Goal: Find specific page/section: Find specific page/section

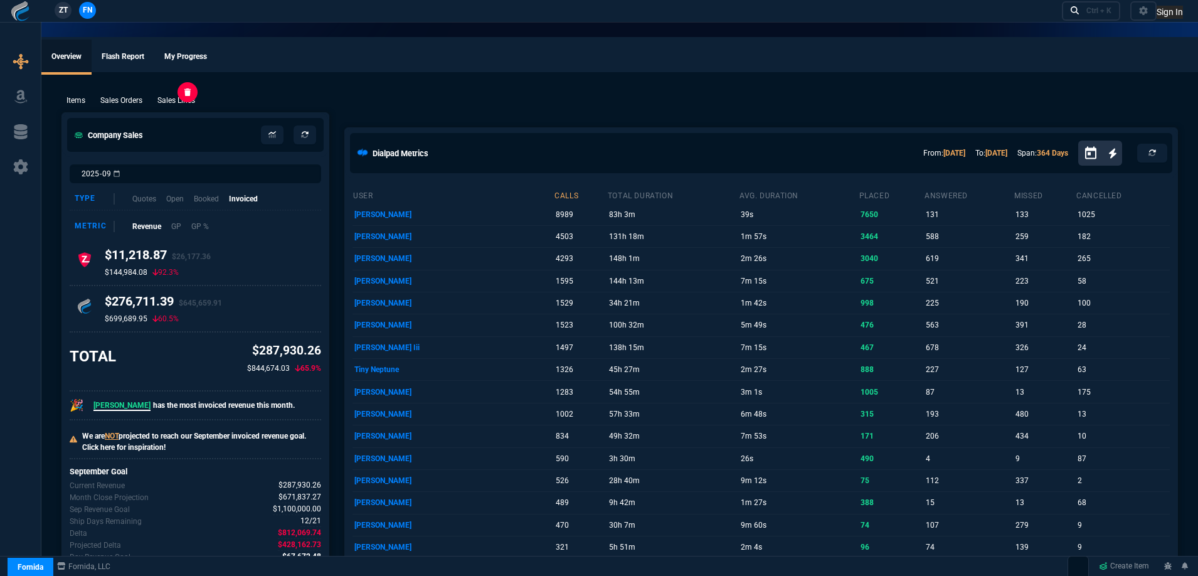
click at [169, 100] on p "Sales Lines" at bounding box center [176, 100] width 38 height 11
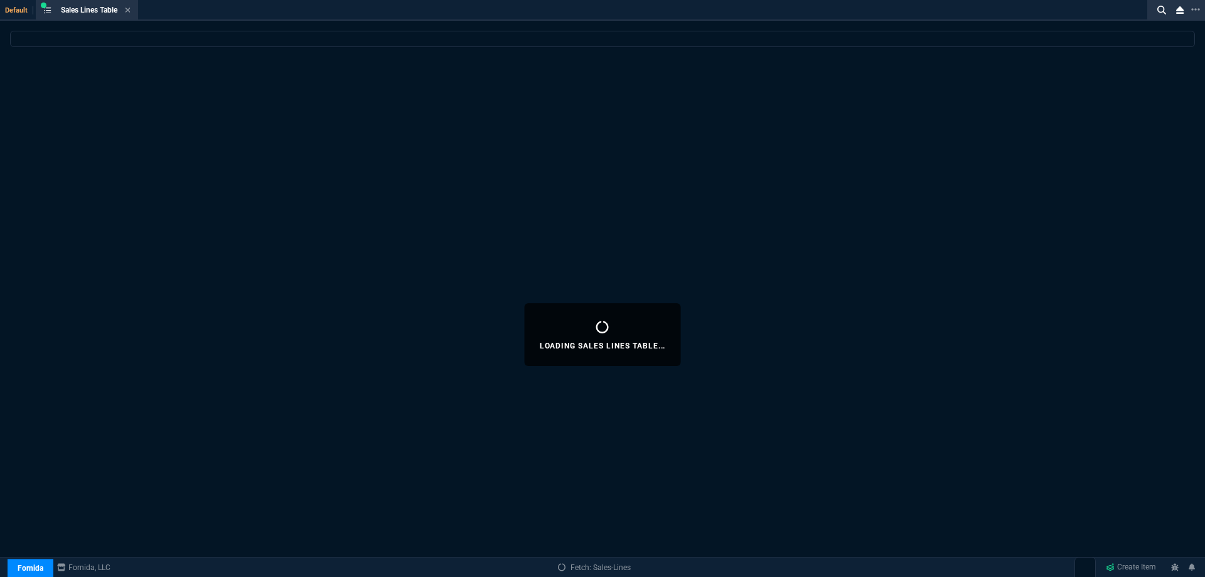
select select
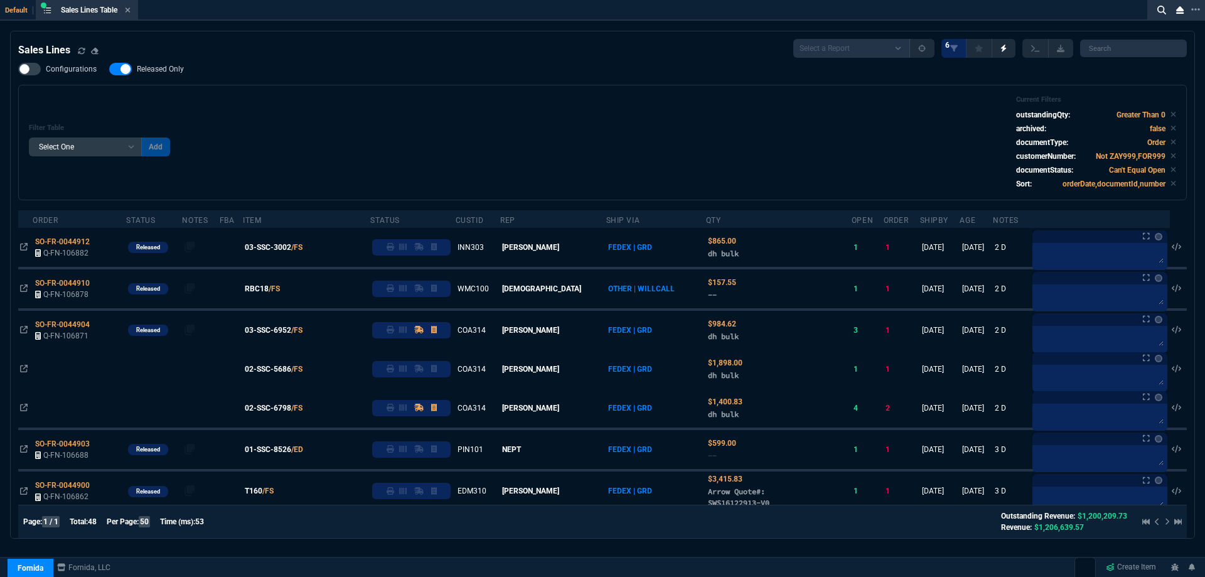
click at [180, 68] on span "Released Only" at bounding box center [160, 69] width 47 height 10
click at [109, 69] on input "Released Only" at bounding box center [109, 69] width 1 height 1
checkbox input "false"
click at [475, 119] on div "Filter Table Select One Add Filter () Age () ATS () Cond (itemVariantCode) Cust…" at bounding box center [602, 142] width 1147 height 94
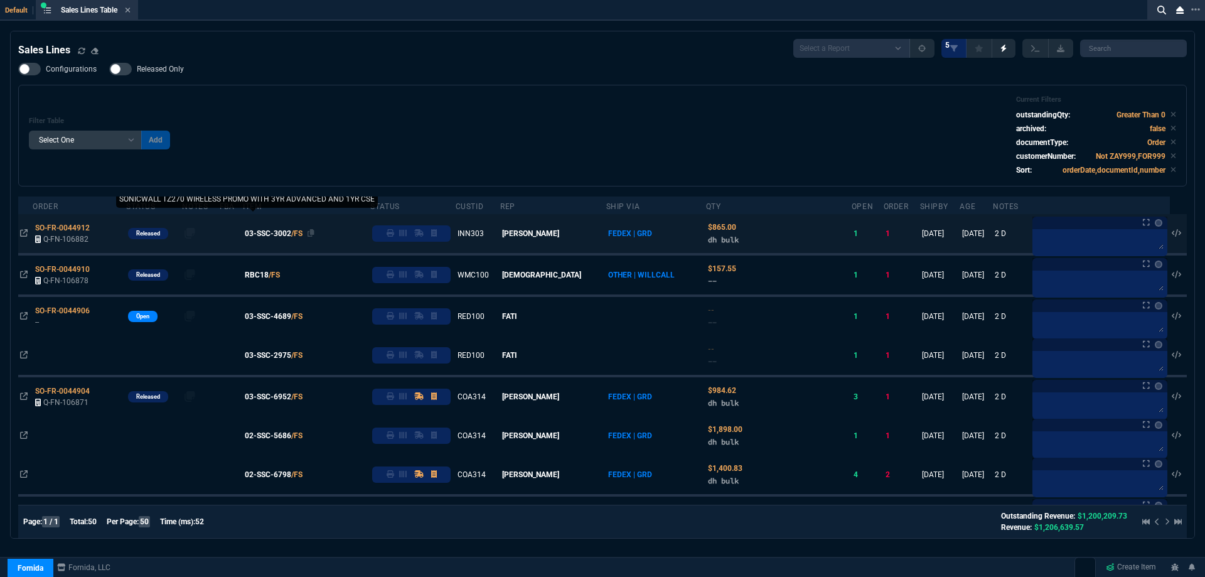
click at [282, 232] on span "03-SSC-3002" at bounding box center [268, 233] width 46 height 11
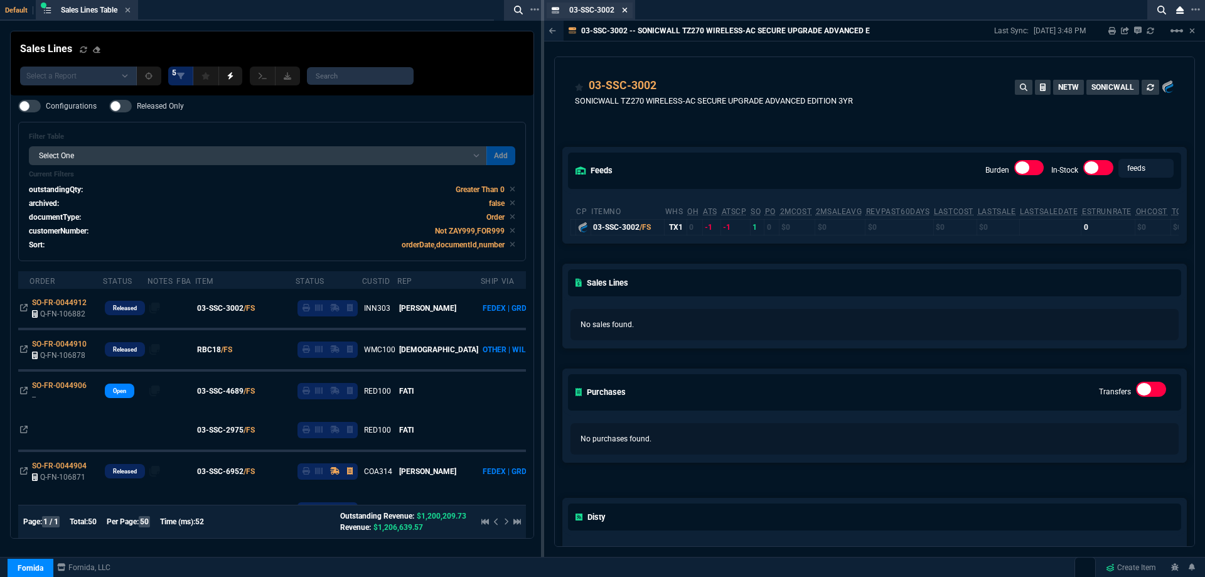
click at [627, 9] on icon at bounding box center [624, 10] width 5 height 5
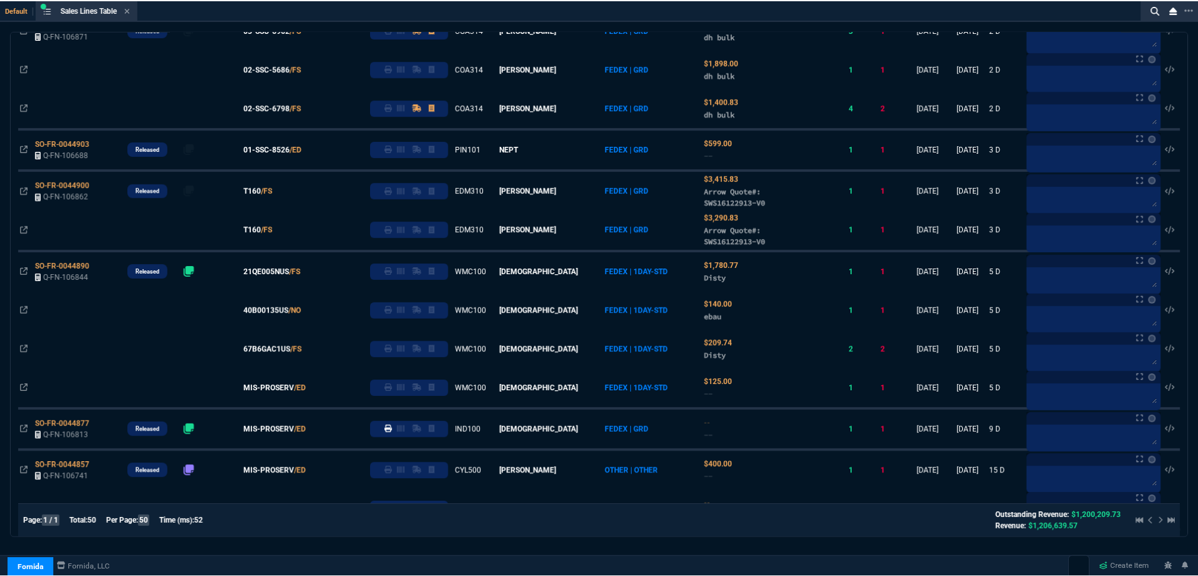
scroll to position [314, 0]
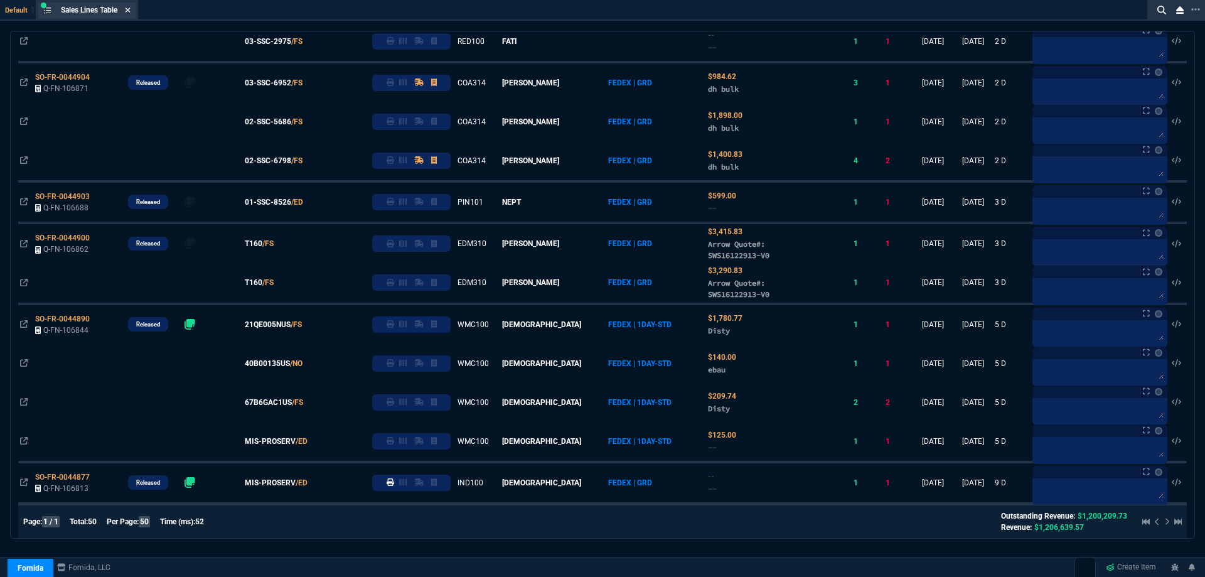
click at [131, 13] on icon at bounding box center [128, 10] width 6 height 8
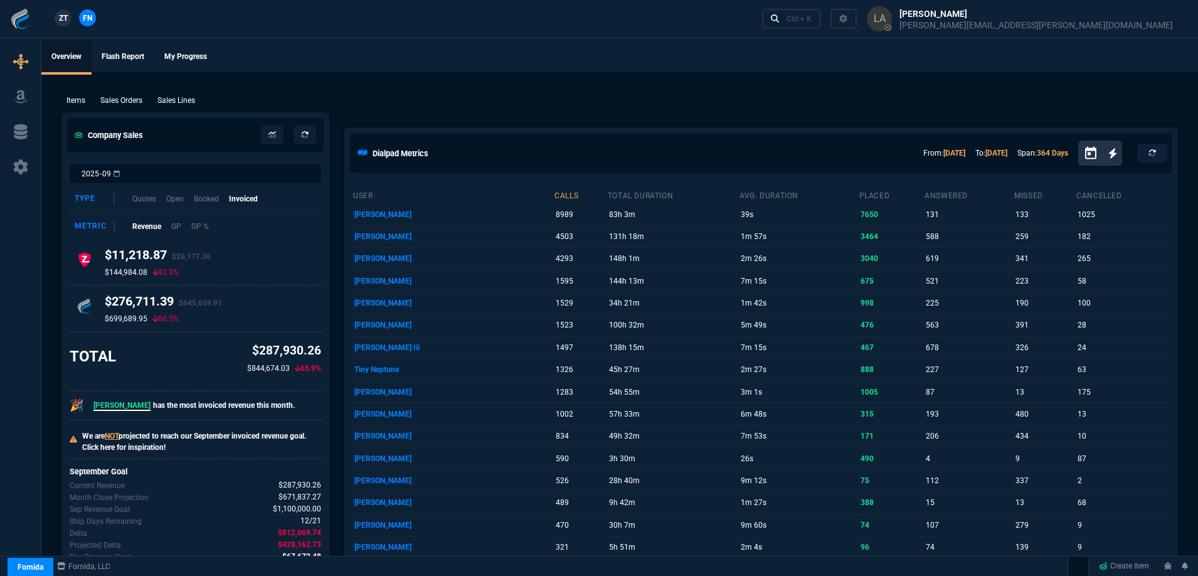
click at [65, 18] on span "ZT" at bounding box center [63, 18] width 9 height 11
click at [180, 106] on p "Sales Lines" at bounding box center [176, 100] width 38 height 11
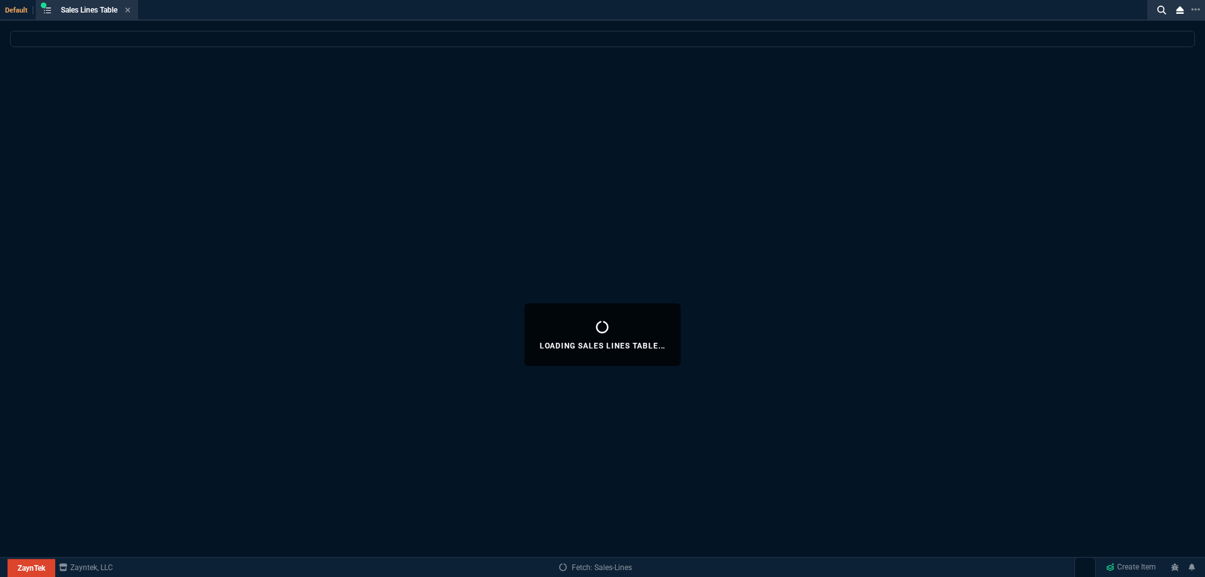
select select
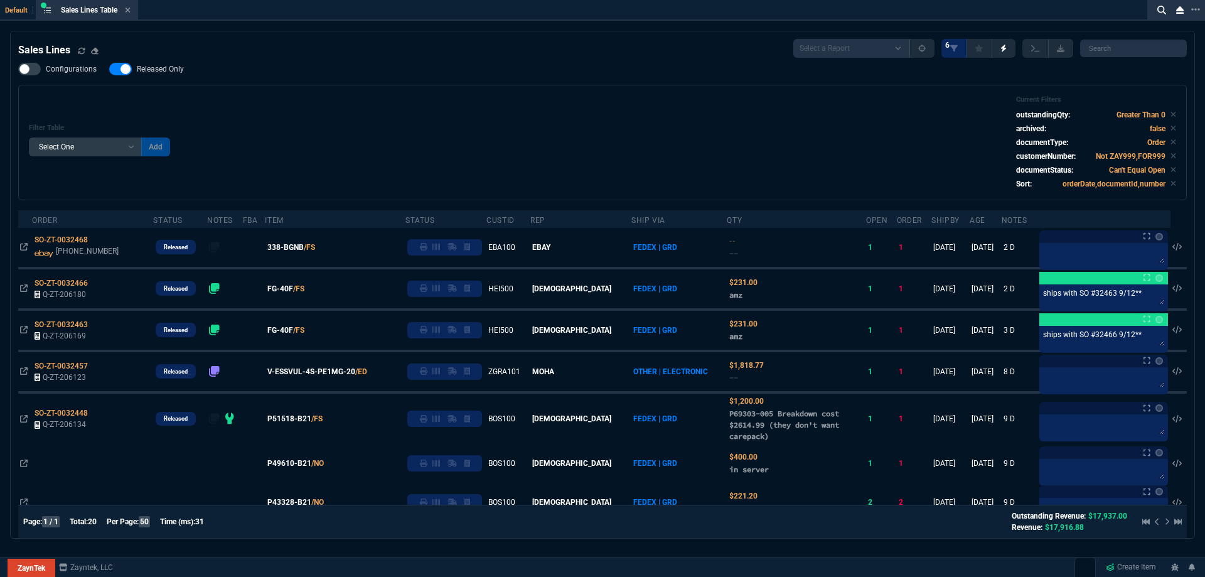
click at [174, 63] on label "Released Only" at bounding box center [152, 69] width 87 height 13
click at [109, 69] on input "Released Only" at bounding box center [109, 69] width 1 height 1
checkbox input "false"
click at [424, 120] on div "Filter Table Select One Add Filter () Age () ATS () Cond (itemVariantCode) Cust…" at bounding box center [602, 142] width 1147 height 94
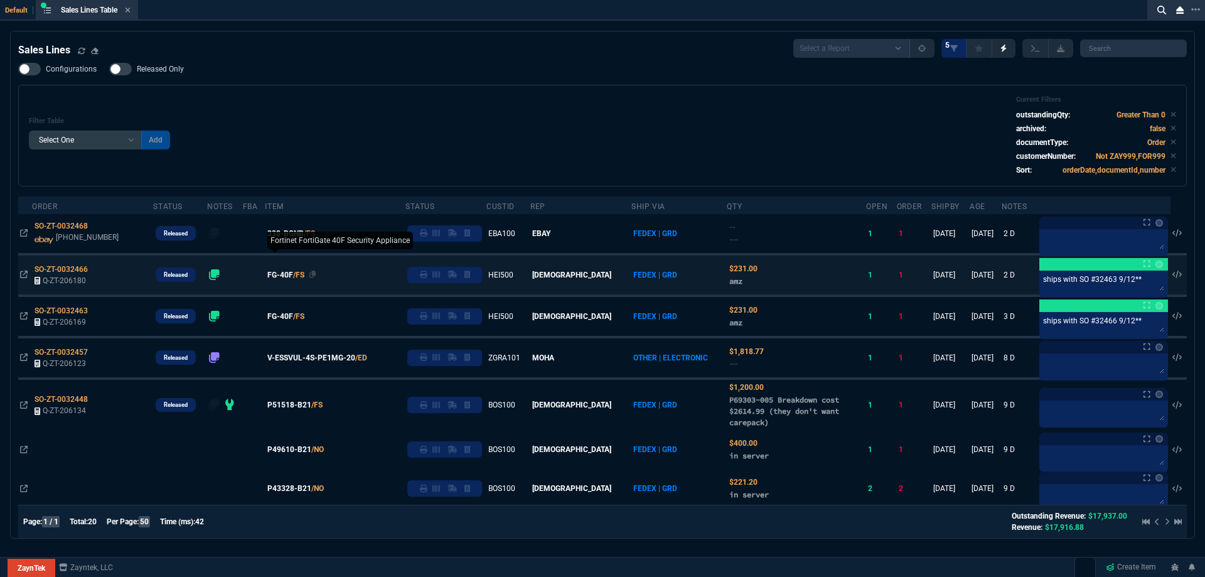
click at [284, 277] on span "FG-40F" at bounding box center [280, 274] width 26 height 11
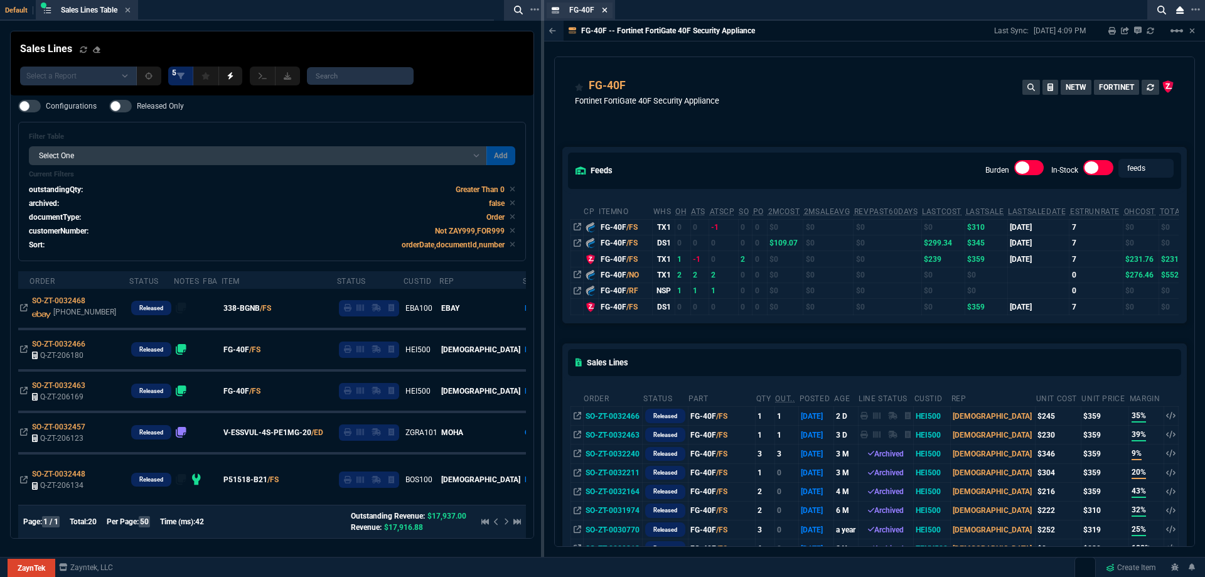
click at [607, 6] on nx-icon at bounding box center [605, 11] width 6 height 10
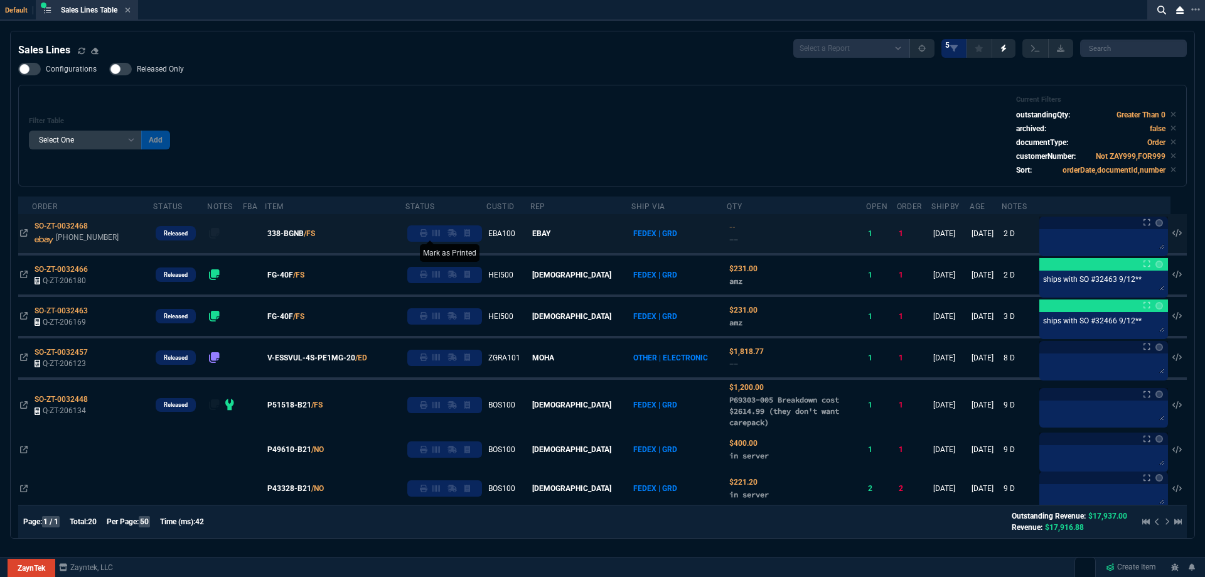
click at [427, 238] on fa-icon at bounding box center [424, 233] width 8 height 9
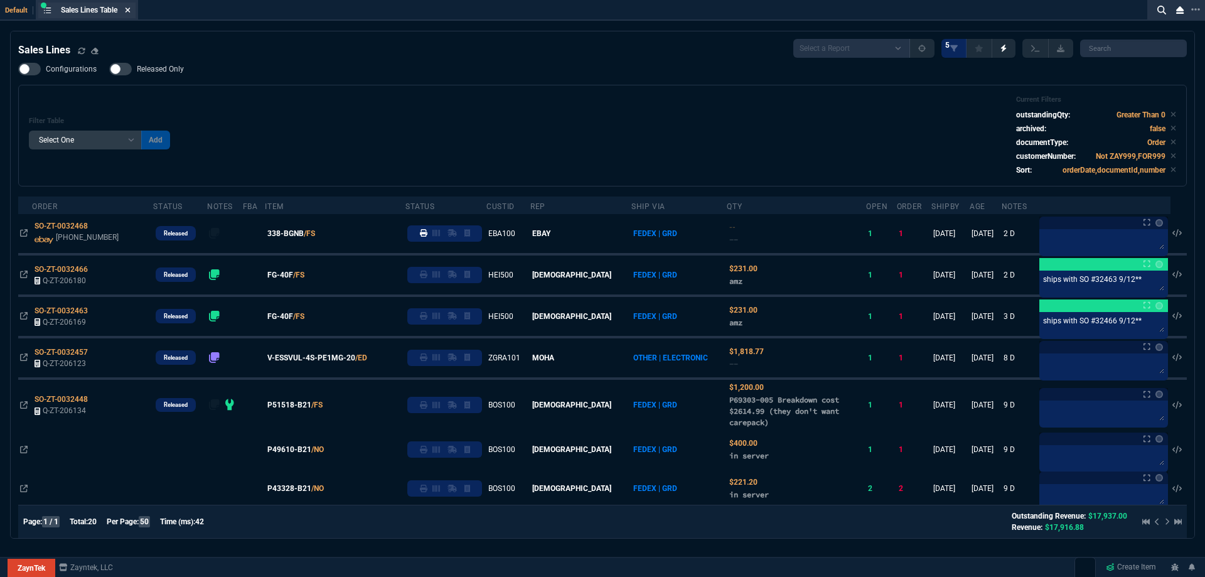
click at [131, 13] on icon at bounding box center [128, 10] width 6 height 8
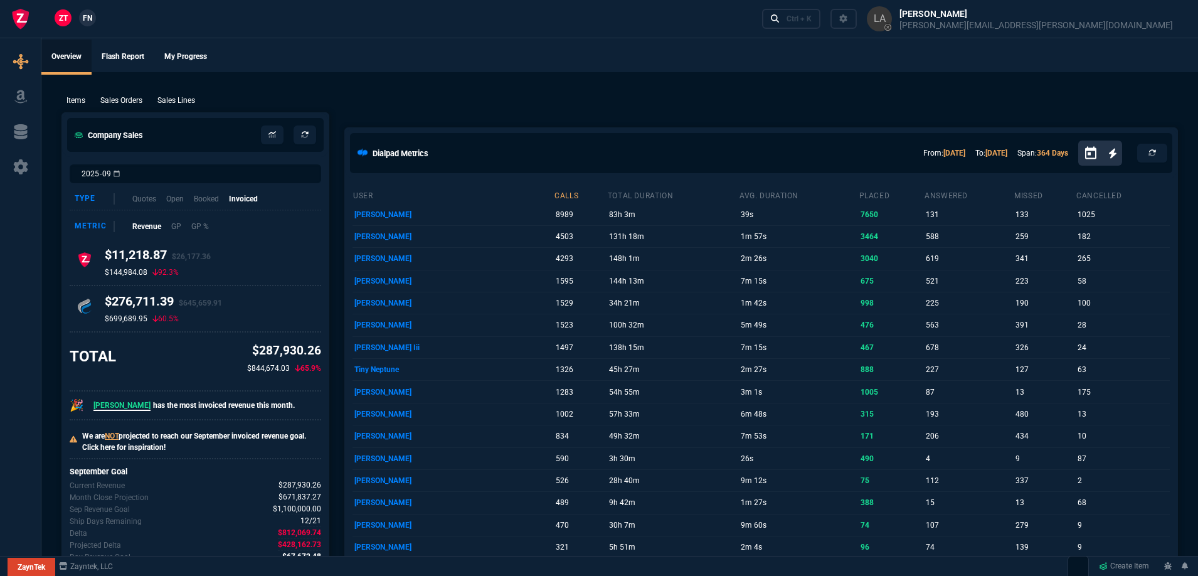
click at [187, 98] on p "Sales Lines" at bounding box center [176, 100] width 38 height 11
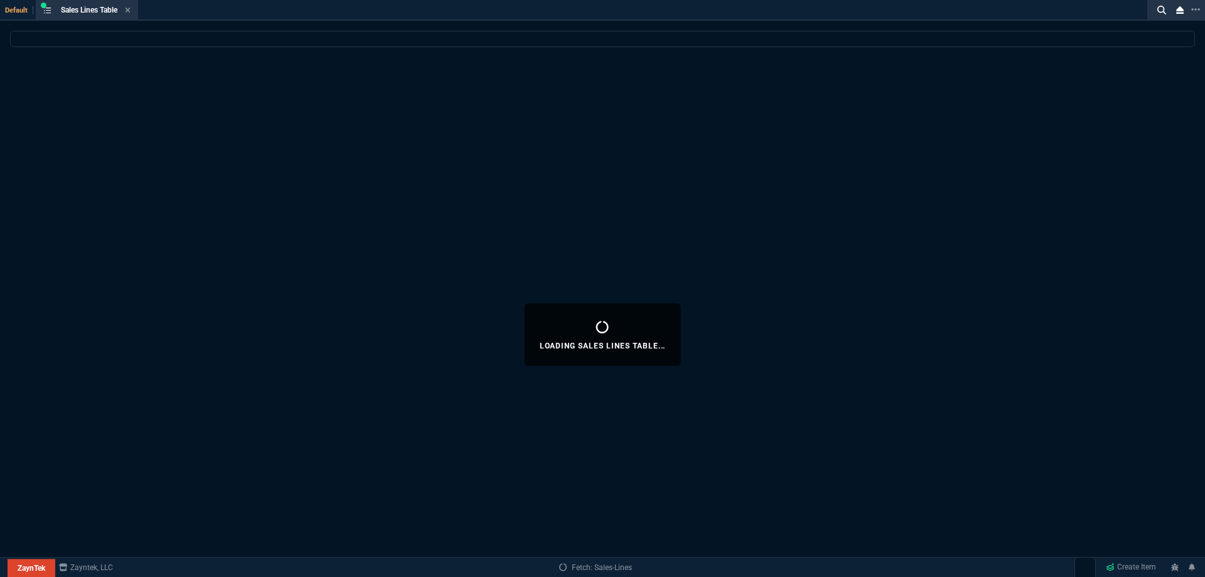
select select
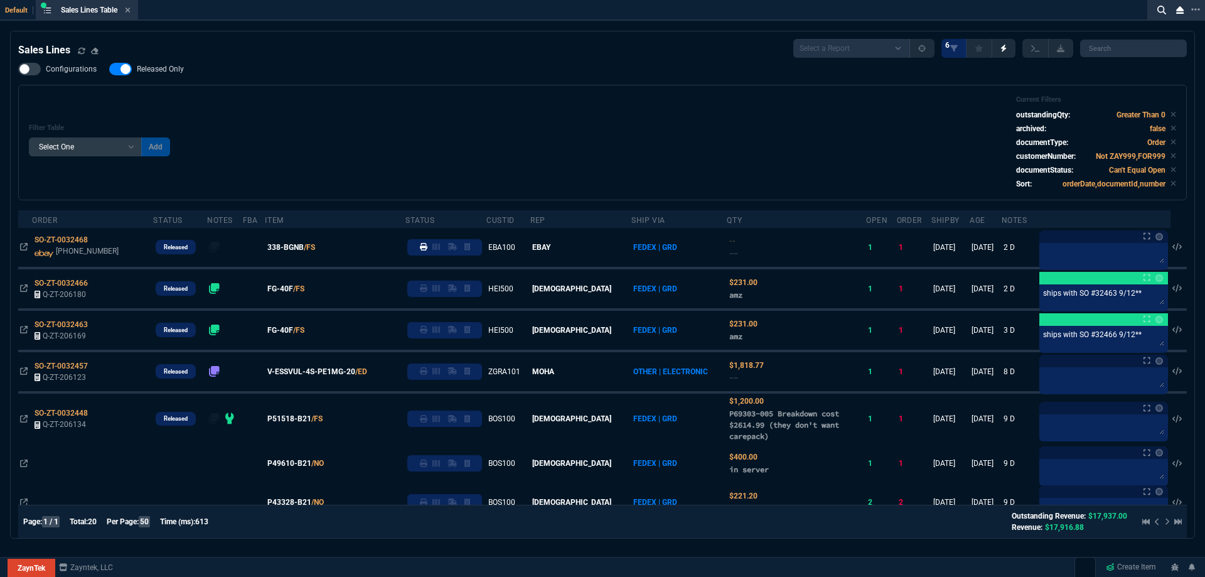
click at [151, 68] on span "Released Only" at bounding box center [160, 69] width 47 height 10
click at [109, 69] on input "Released Only" at bounding box center [109, 69] width 1 height 1
checkbox input "false"
click at [397, 103] on div "Filter Table Select One Add Filter () Age () ATS () Cond (itemVariantCode) Cust…" at bounding box center [602, 142] width 1147 height 94
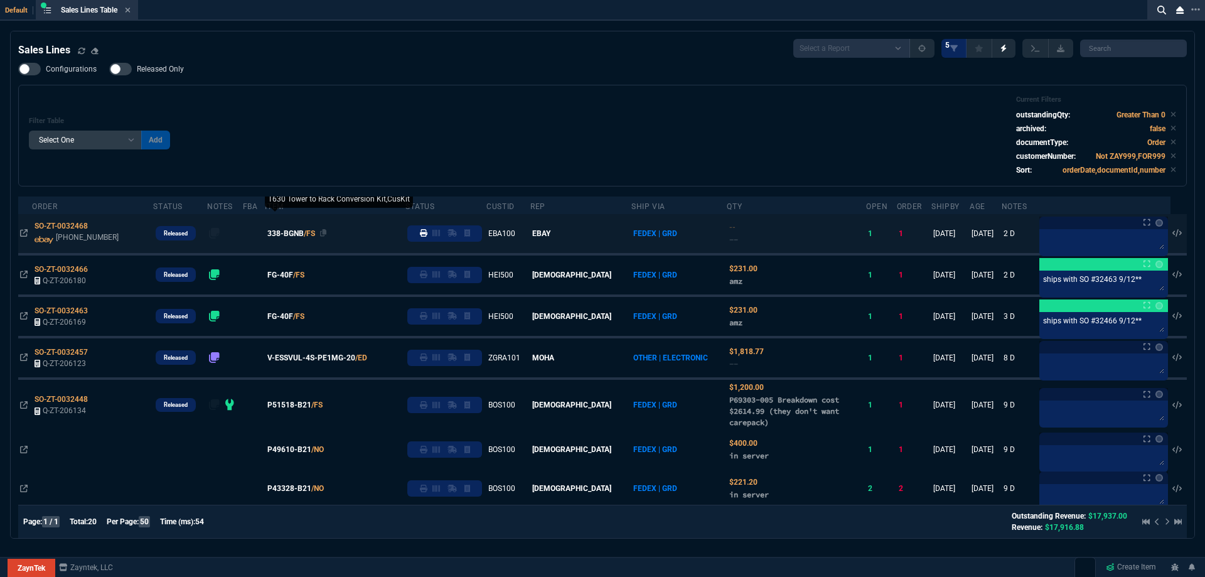
click at [333, 239] on div "338-BGNB /FS" at bounding box center [335, 233] width 136 height 11
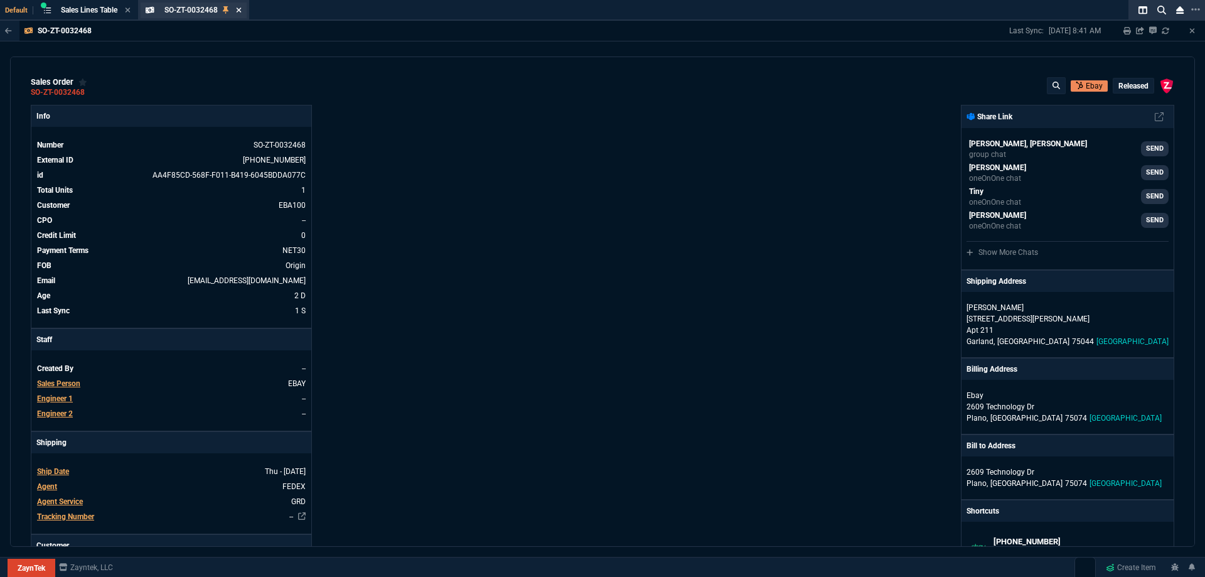
click at [241, 11] on icon at bounding box center [239, 10] width 6 height 8
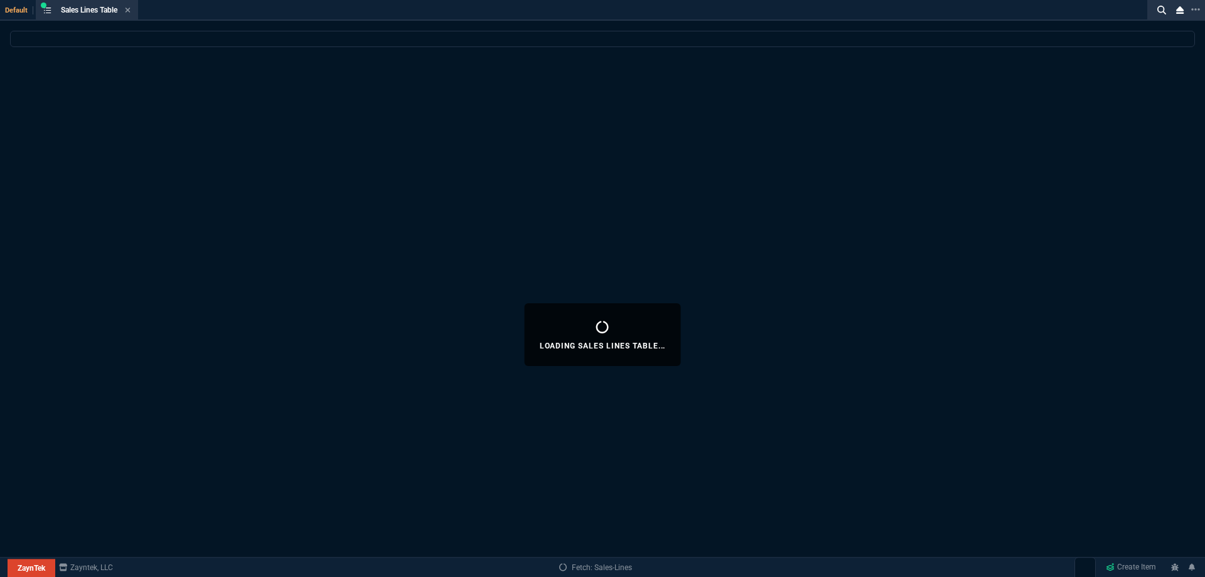
select select
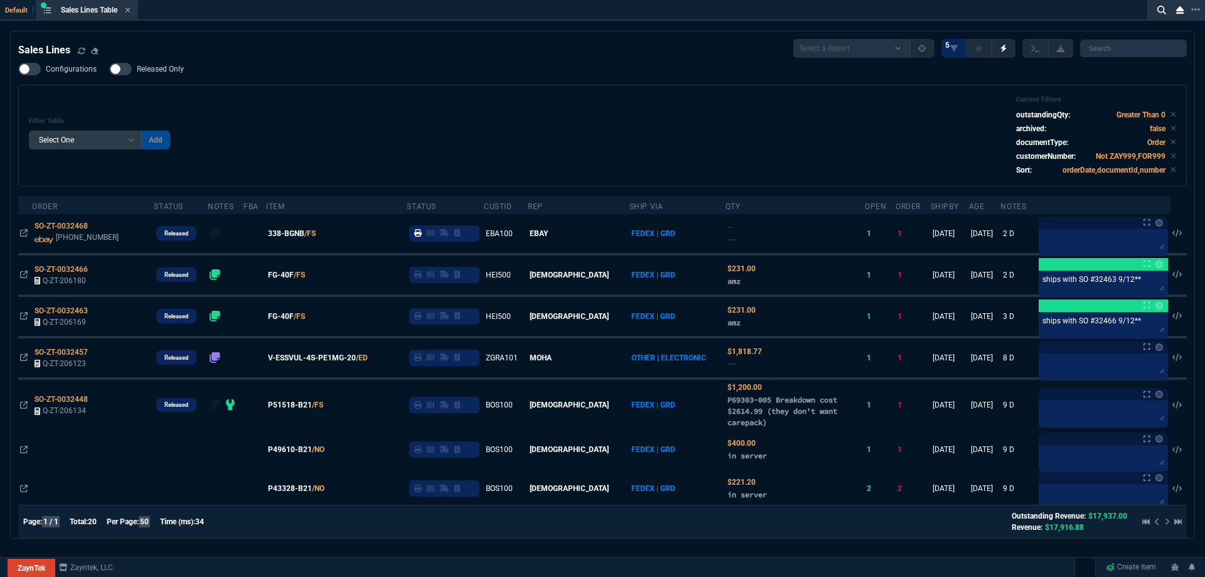
drag, startPoint x: 131, startPoint y: 12, endPoint x: 192, endPoint y: 13, distance: 61.5
click at [131, 13] on icon at bounding box center [128, 10] width 6 height 8
